Goal: Find specific page/section: Find specific page/section

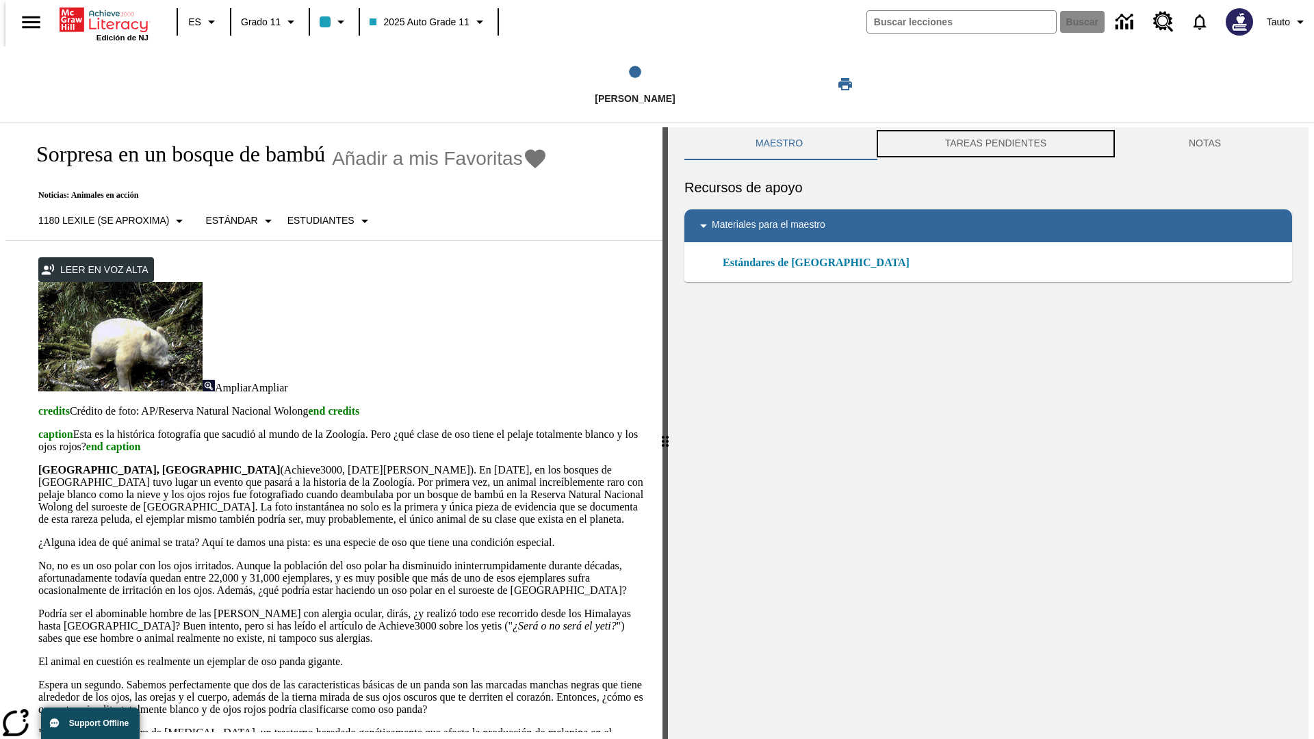
click at [995, 144] on button "TAREAS PENDIENTES" at bounding box center [996, 143] width 244 height 33
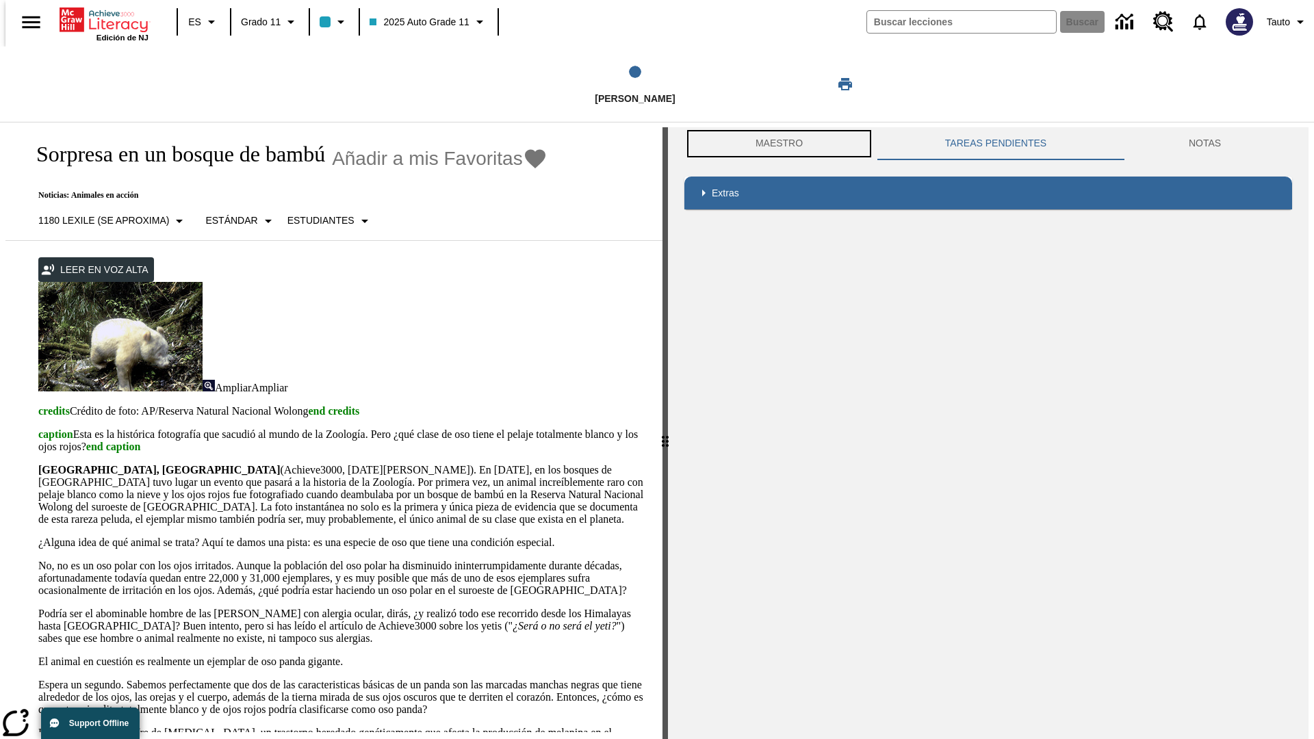
click at [776, 144] on button "Maestro" at bounding box center [779, 143] width 190 height 33
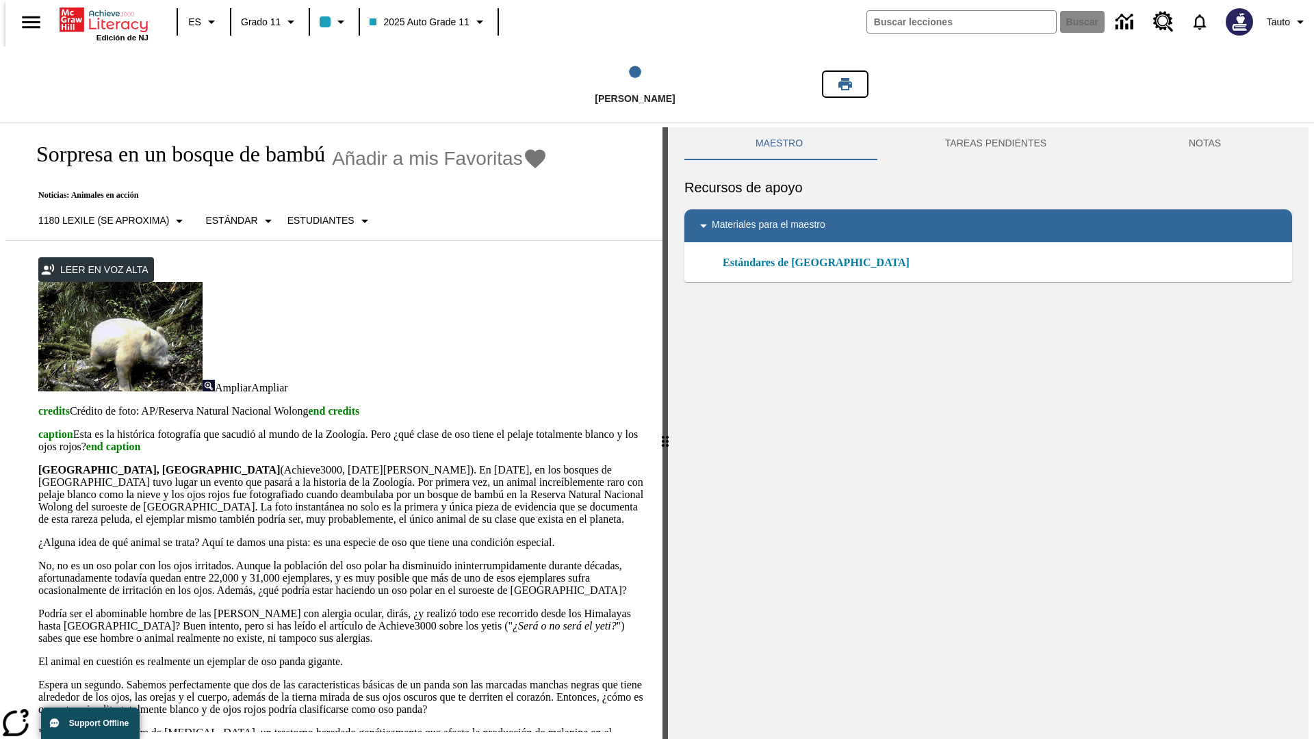
click at [845, 84] on icon "Imprimir" at bounding box center [845, 84] width 14 height 12
